Goal: Task Accomplishment & Management: Manage account settings

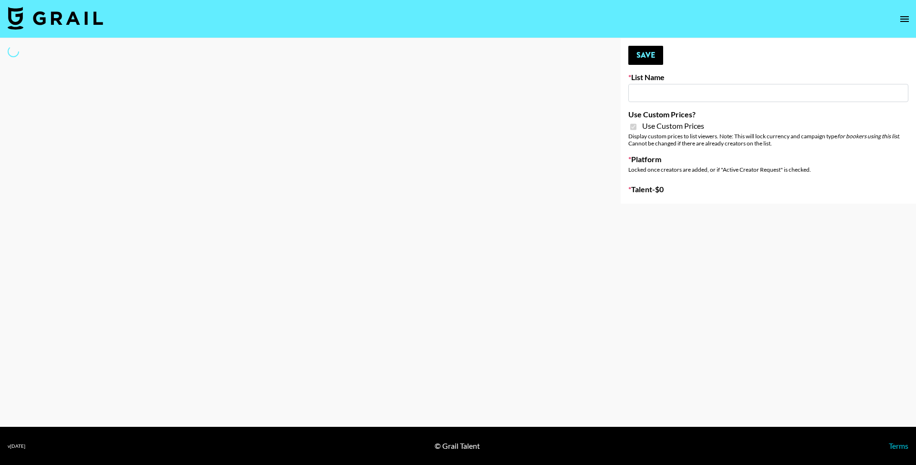
select select "Brand"
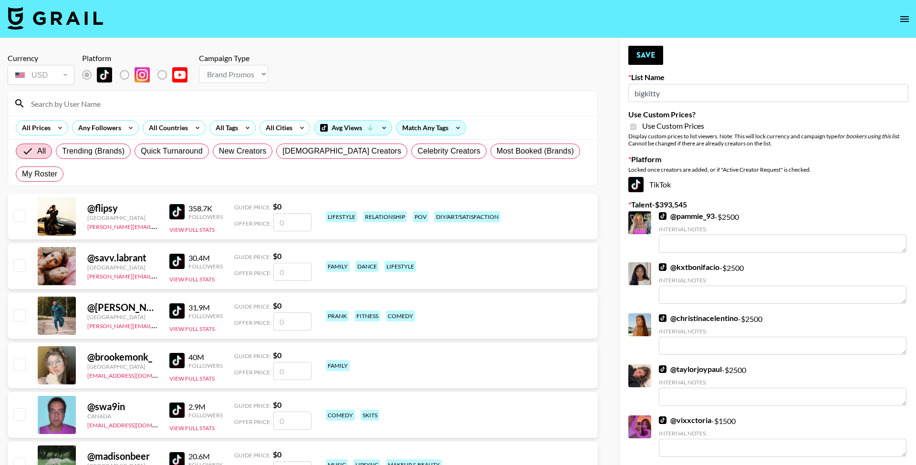
type input "bigkitty"
checkbox input "true"
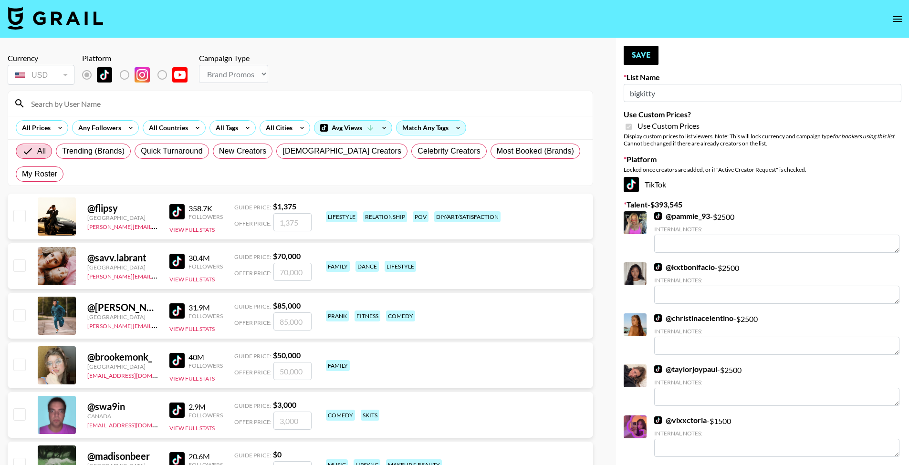
click at [199, 106] on input at bounding box center [306, 103] width 562 height 15
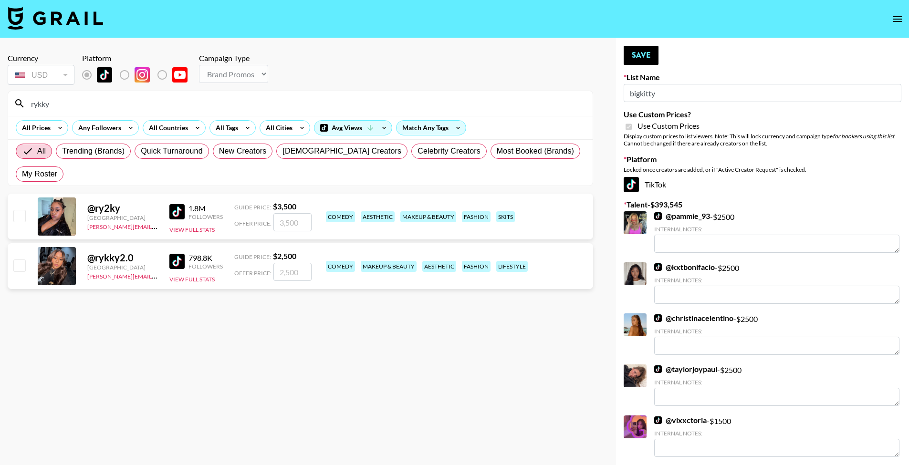
type input "rykky"
click at [20, 210] on input "checkbox" at bounding box center [18, 215] width 11 height 11
checkbox input "true"
type input "3500"
click at [20, 260] on input "checkbox" at bounding box center [18, 265] width 11 height 11
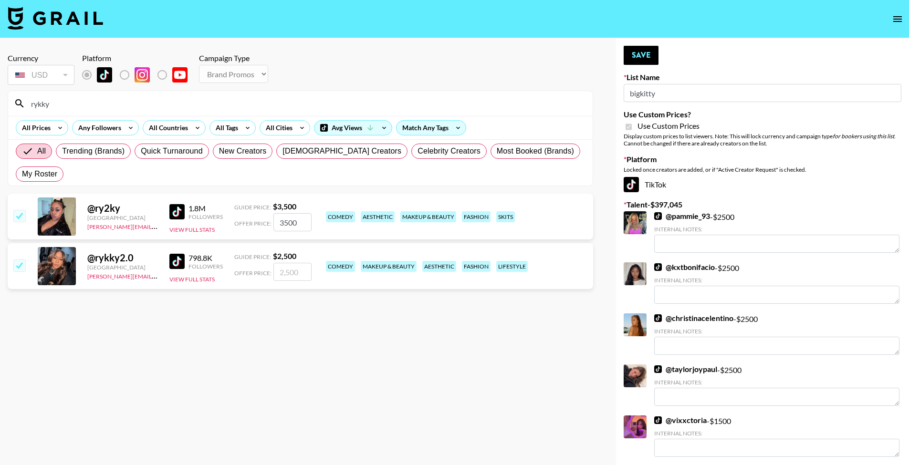
checkbox input "true"
type input "2500"
drag, startPoint x: 57, startPoint y: 99, endPoint x: 53, endPoint y: 109, distance: 10.9
click at [53, 109] on input "rykky" at bounding box center [306, 103] width 562 height 15
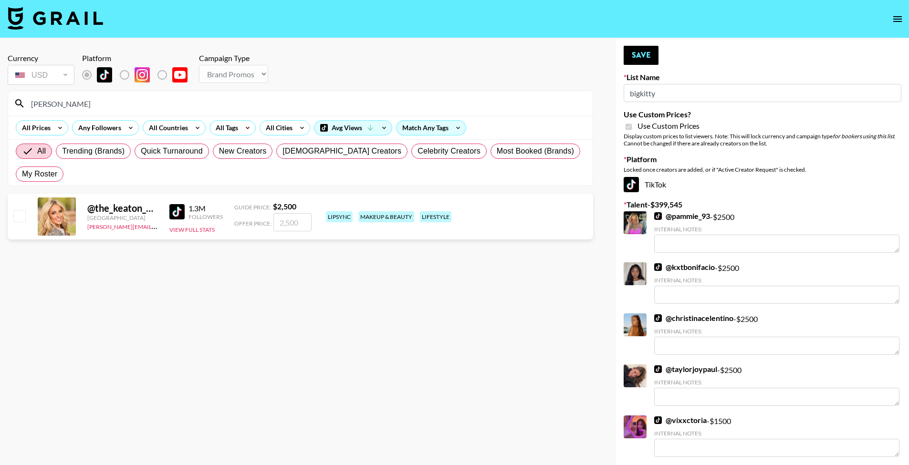
type input "[PERSON_NAME]"
click at [18, 210] on input "checkbox" at bounding box center [18, 215] width 11 height 11
checkbox input "true"
click at [297, 213] on input "2500" at bounding box center [292, 222] width 38 height 18
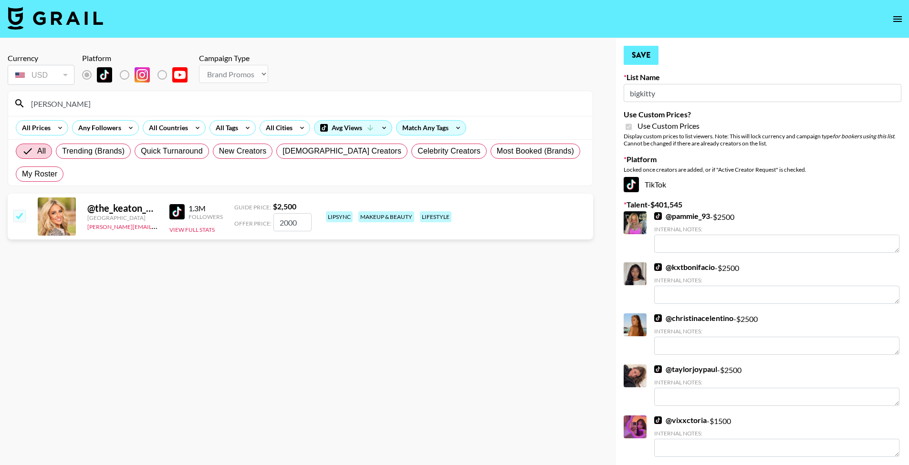
type input "2000"
click at [633, 61] on button "Save" at bounding box center [641, 55] width 35 height 19
